Goal: Find specific page/section: Find specific page/section

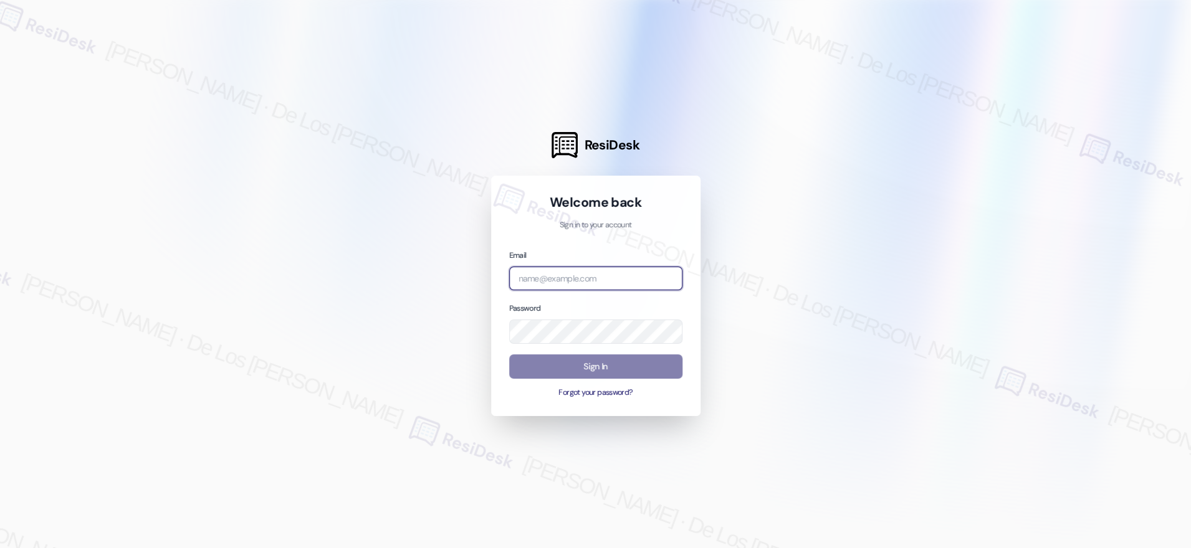
click at [611, 274] on input "email" at bounding box center [595, 279] width 173 height 24
drag, startPoint x: 761, startPoint y: 326, endPoint x: 780, endPoint y: 305, distance: 28.2
click at [763, 326] on div at bounding box center [595, 274] width 1191 height 548
click at [384, 217] on div at bounding box center [595, 274] width 1191 height 548
drag, startPoint x: 555, startPoint y: 274, endPoint x: 442, endPoint y: 286, distance: 113.4
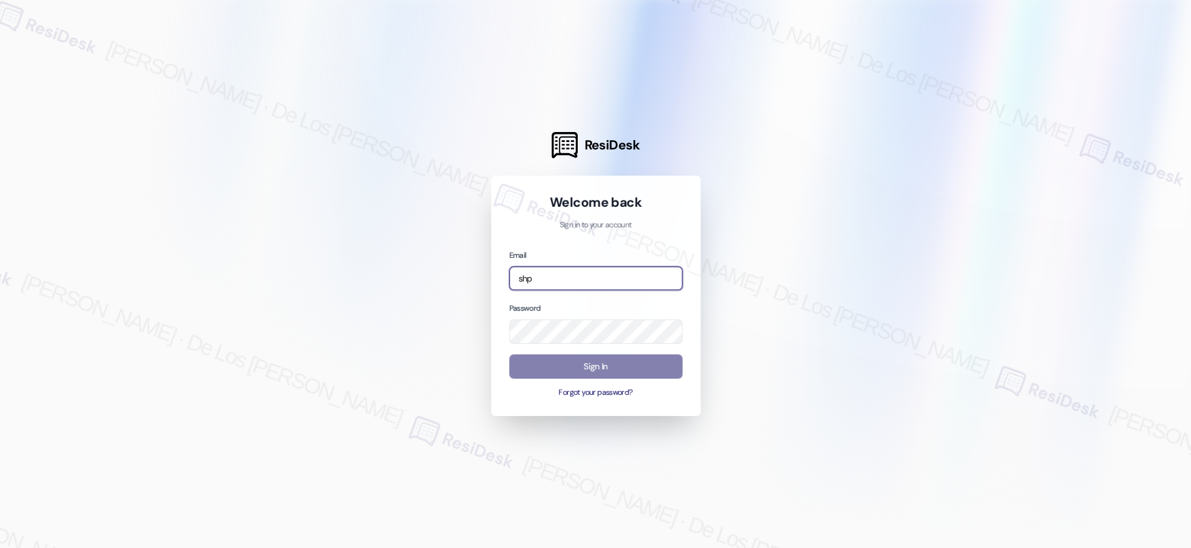
click at [442, 286] on div "ResiDesk Welcome back Sign in to your account Email shp Password Sign In Forgot…" at bounding box center [595, 274] width 1191 height 548
type input "s"
type input "[EMAIL_ADDRESS][PERSON_NAME][PERSON_NAME][DOMAIN_NAME]"
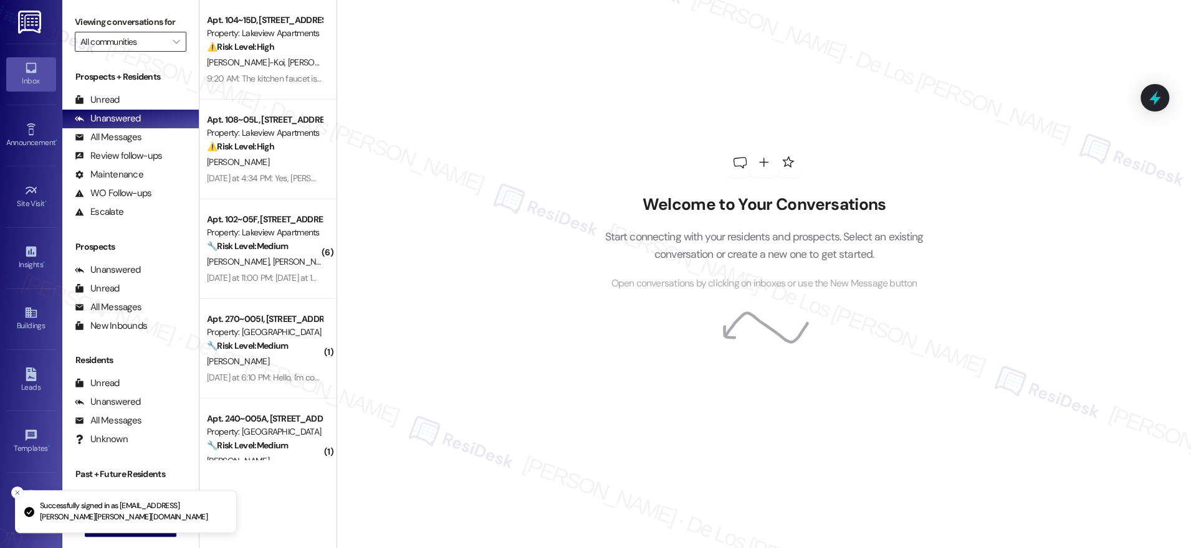
click at [131, 42] on input "All communities" at bounding box center [123, 42] width 86 height 20
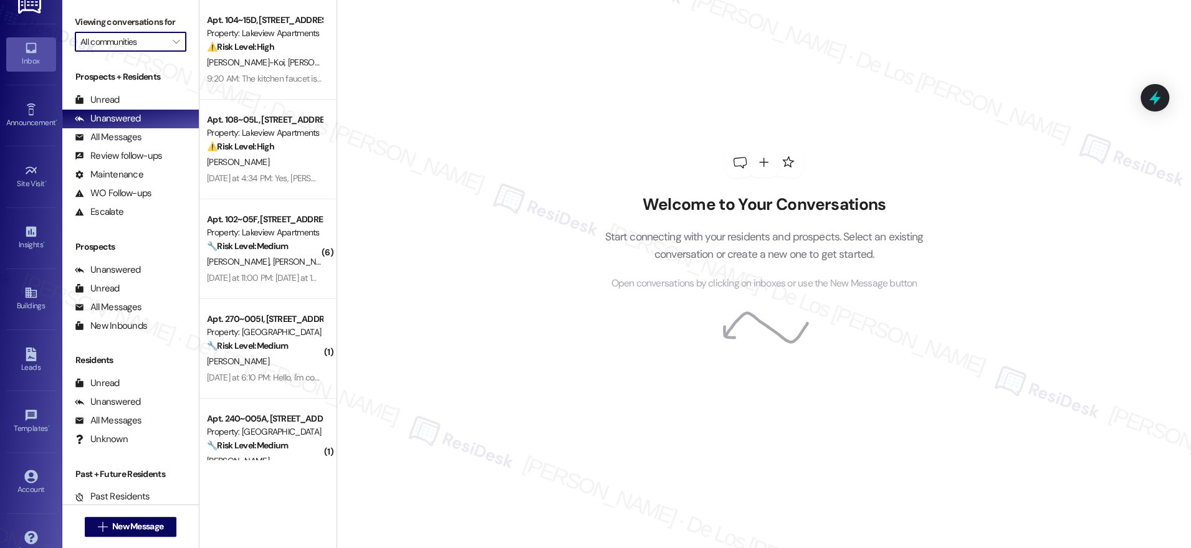
scroll to position [41, 0]
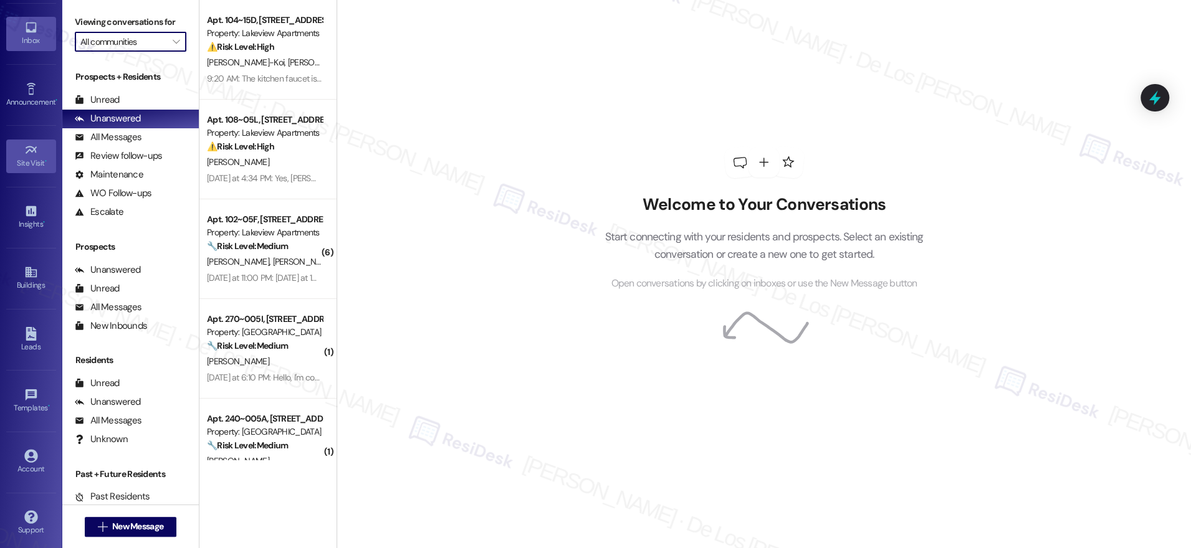
click at [32, 155] on link "Site Visit •" at bounding box center [31, 157] width 50 height 34
